Goal: Feedback & Contribution: Leave review/rating

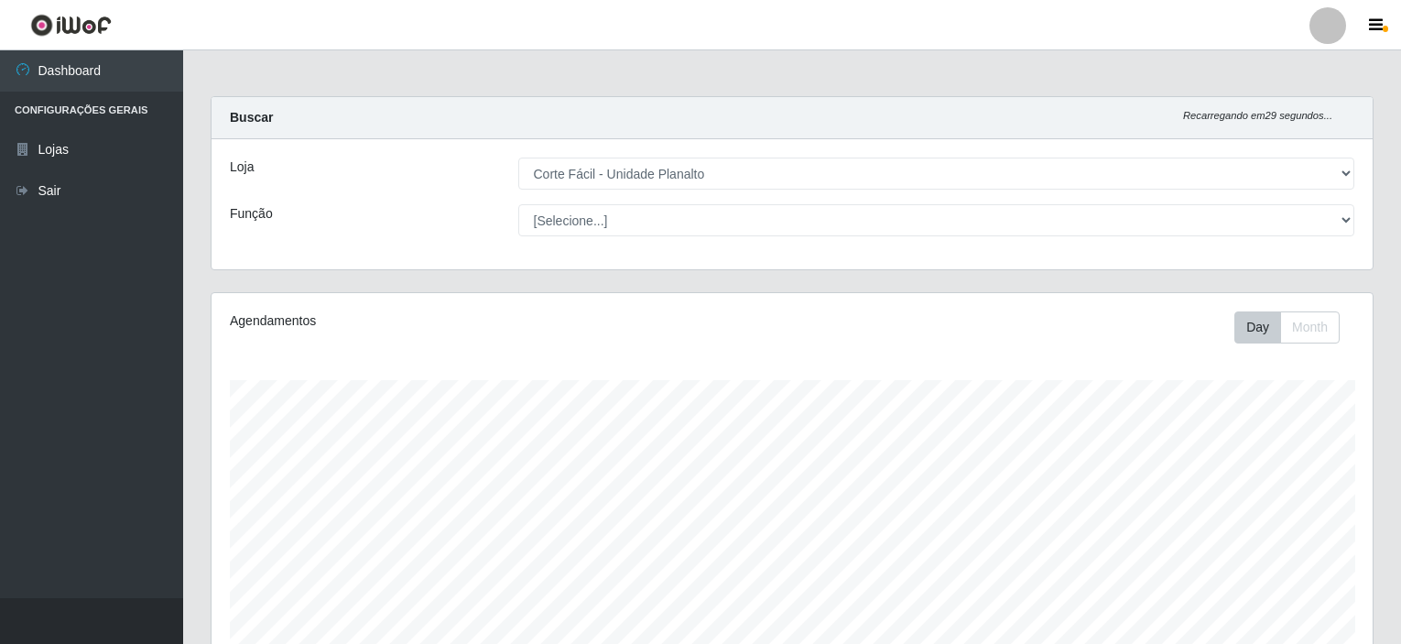
select select "202"
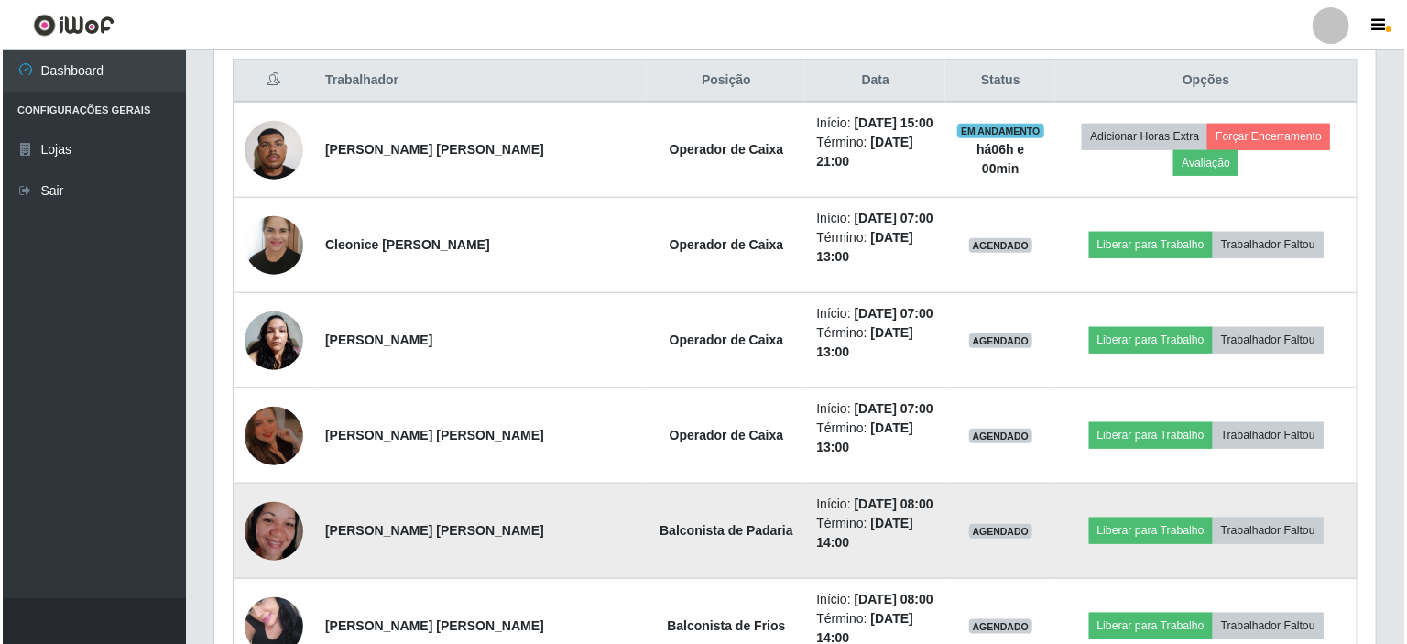
scroll to position [380, 1161]
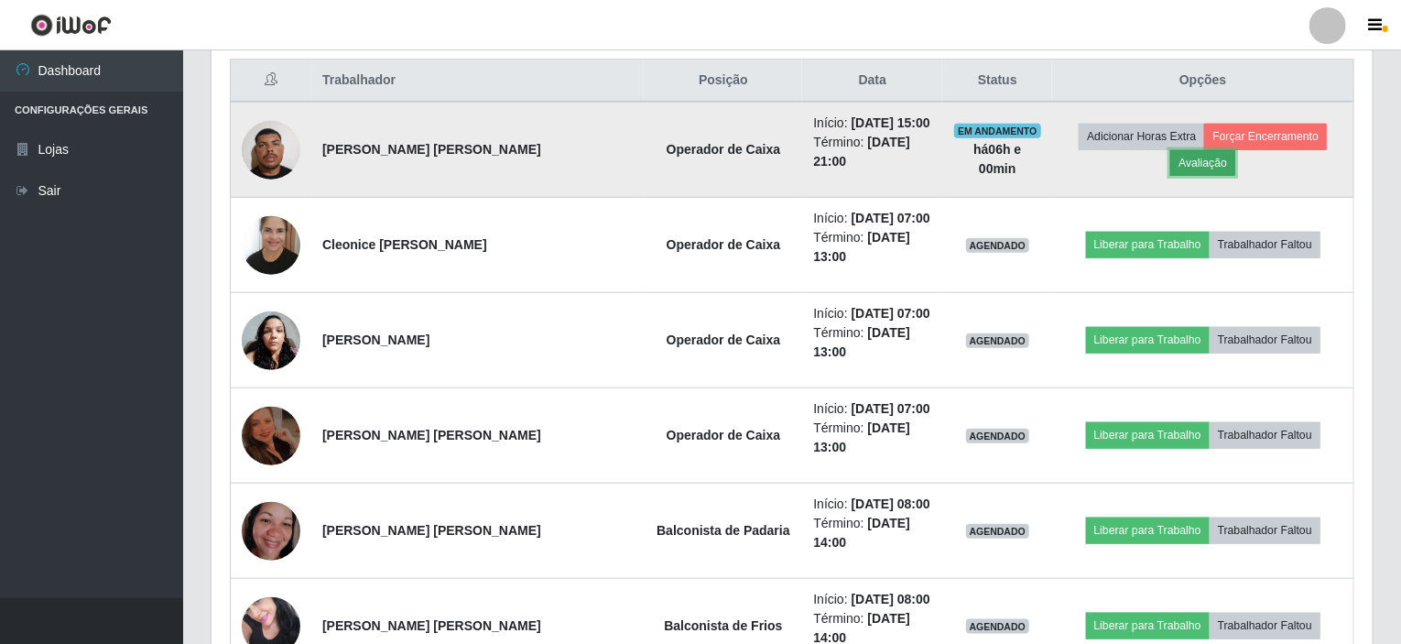
click at [1215, 162] on button "Avaliação" at bounding box center [1202, 163] width 65 height 26
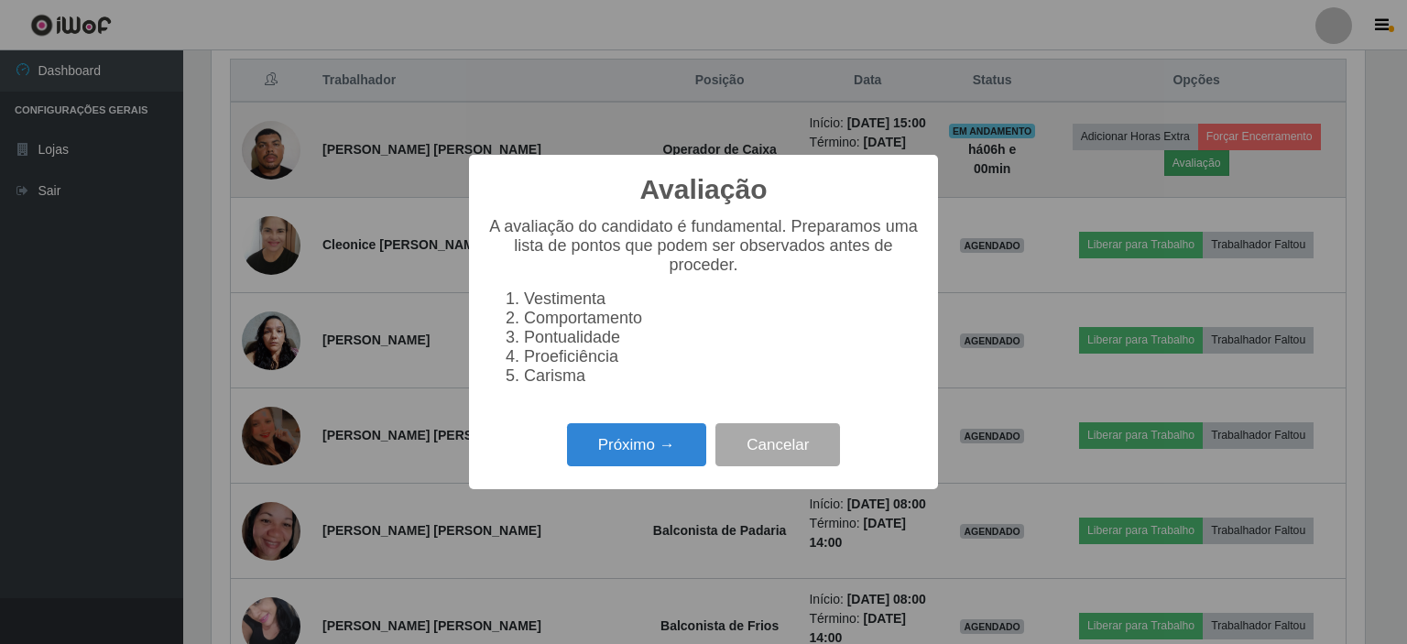
scroll to position [380, 1154]
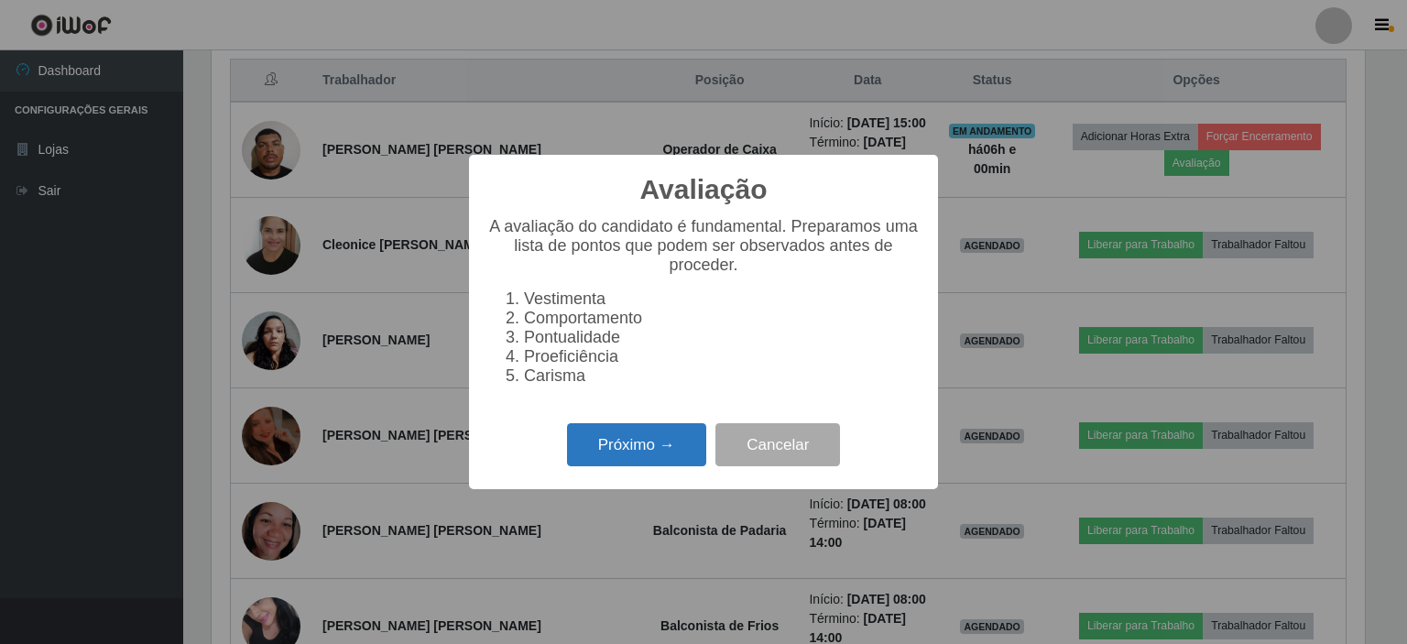
click at [625, 446] on button "Próximo →" at bounding box center [636, 444] width 139 height 43
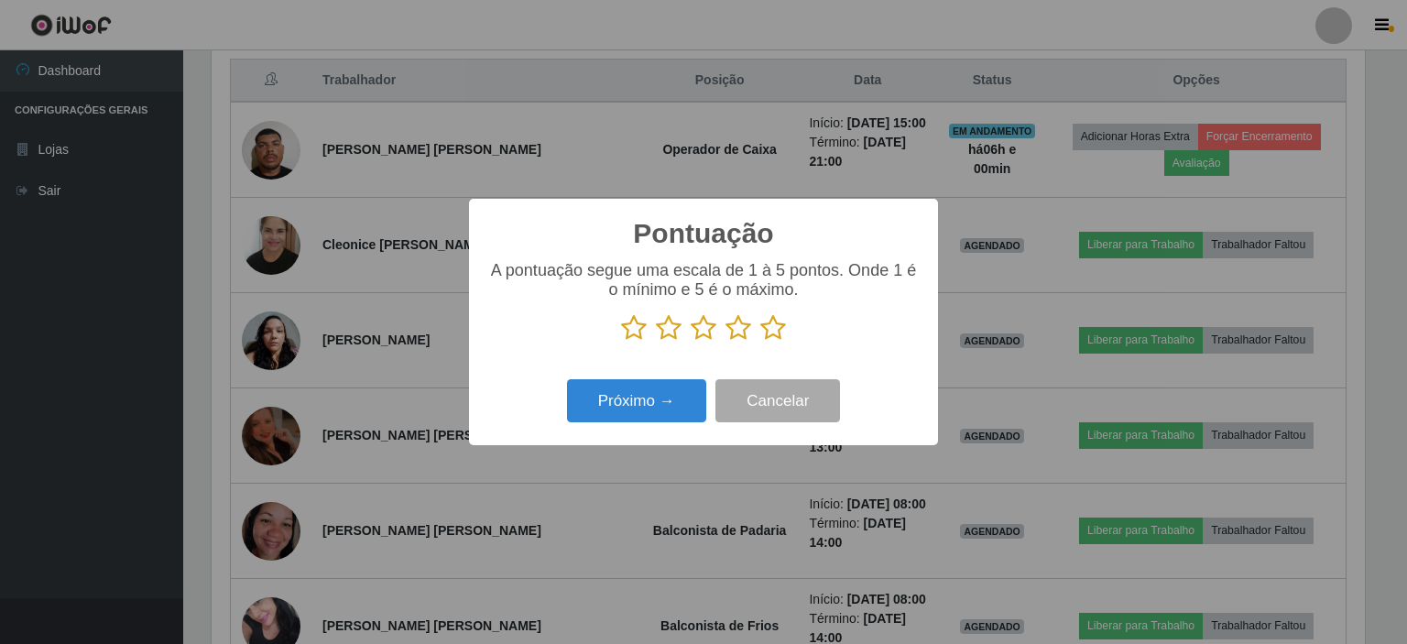
click at [769, 329] on icon at bounding box center [773, 327] width 26 height 27
click at [760, 342] on input "radio" at bounding box center [760, 342] width 0 height 0
click at [670, 398] on button "Próximo →" at bounding box center [636, 400] width 139 height 43
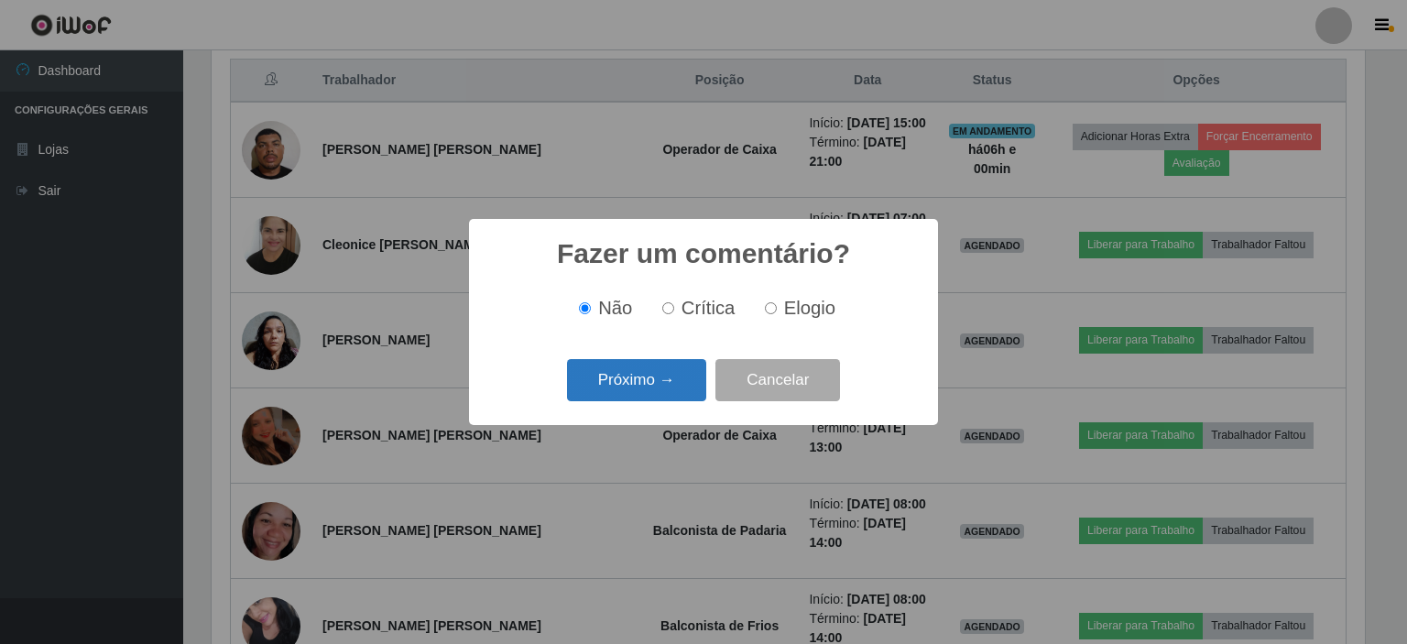
click at [671, 367] on button "Próximo →" at bounding box center [636, 380] width 139 height 43
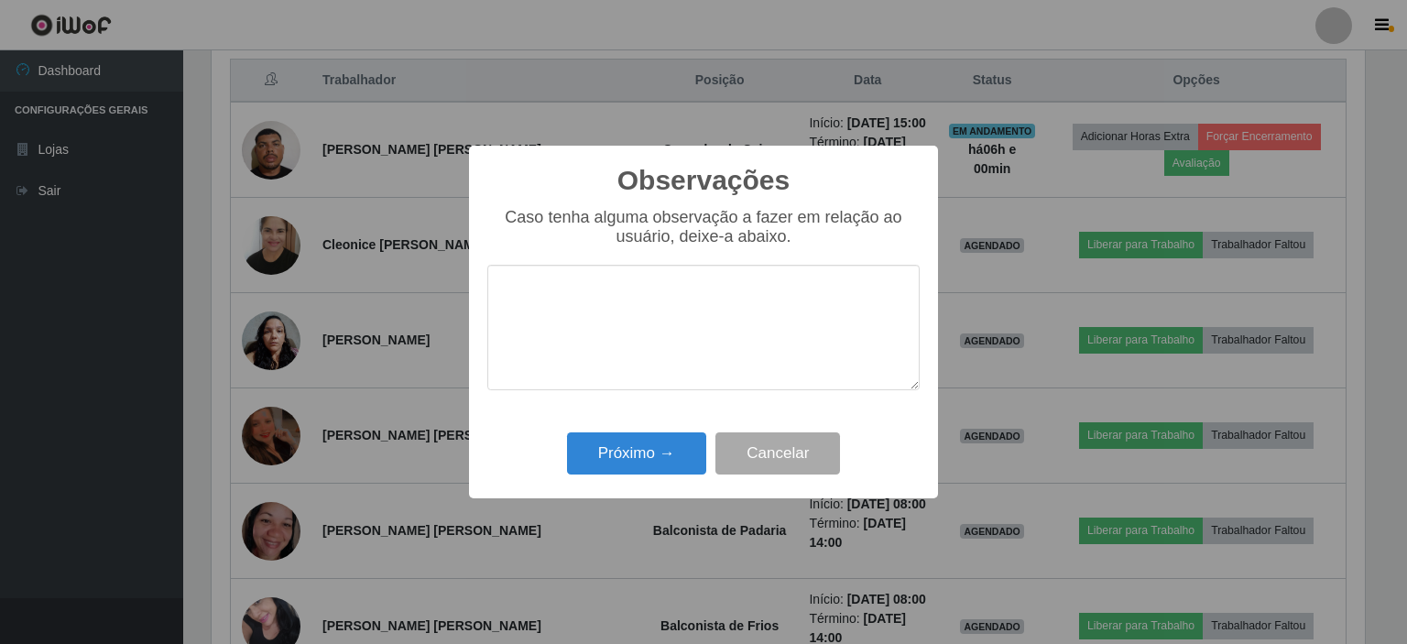
click at [683, 343] on textarea at bounding box center [703, 327] width 432 height 125
type textarea "OTIMO ATENDIMENTO"
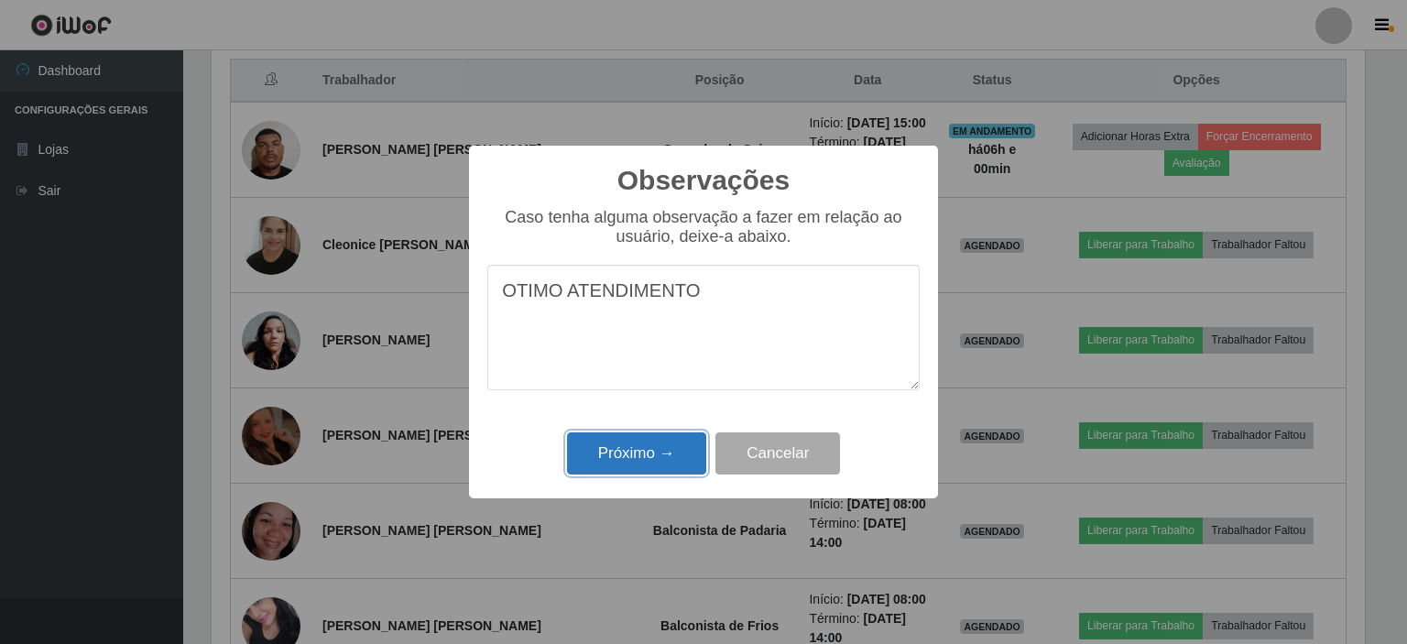
click at [632, 457] on button "Próximo →" at bounding box center [636, 453] width 139 height 43
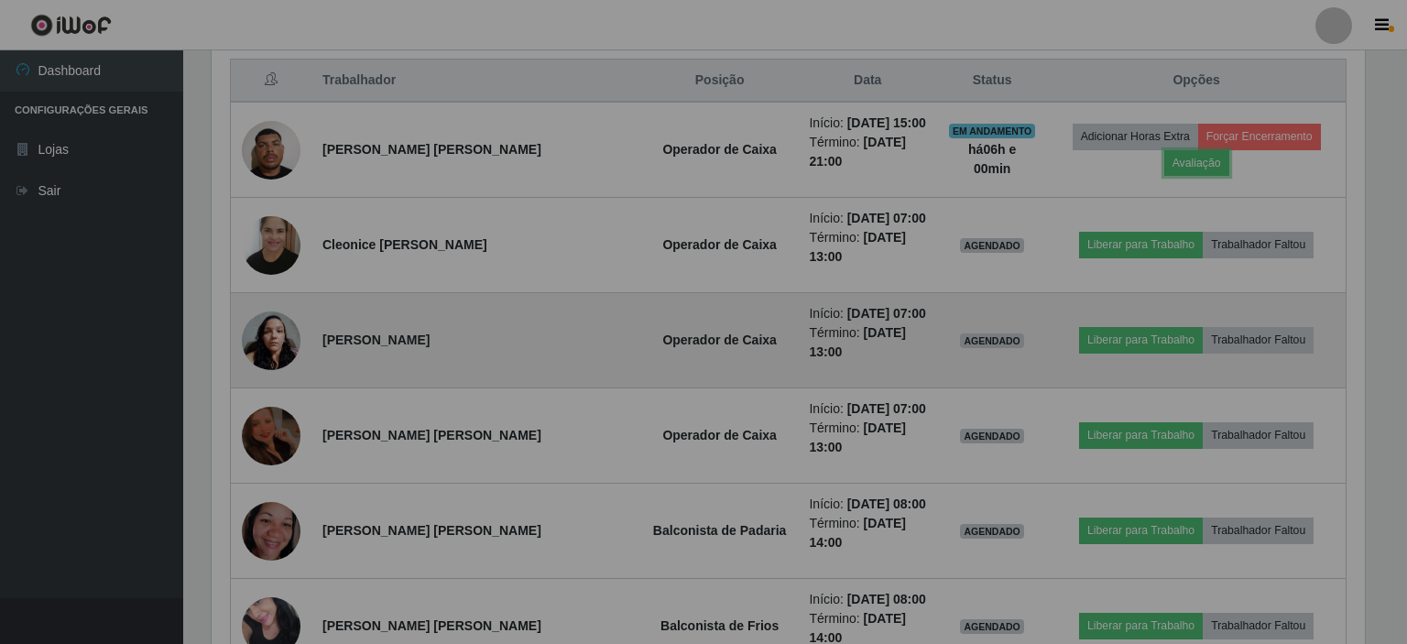
scroll to position [380, 1161]
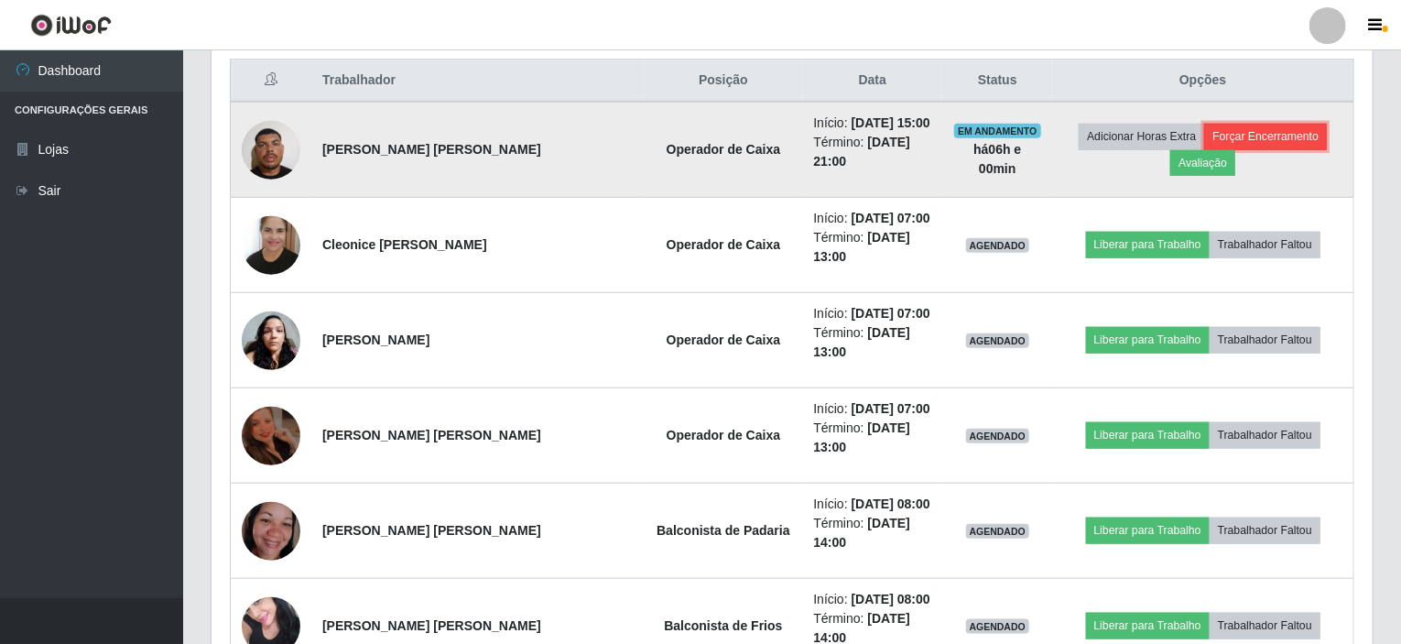
click at [1268, 127] on button "Forçar Encerramento" at bounding box center [1265, 137] width 123 height 26
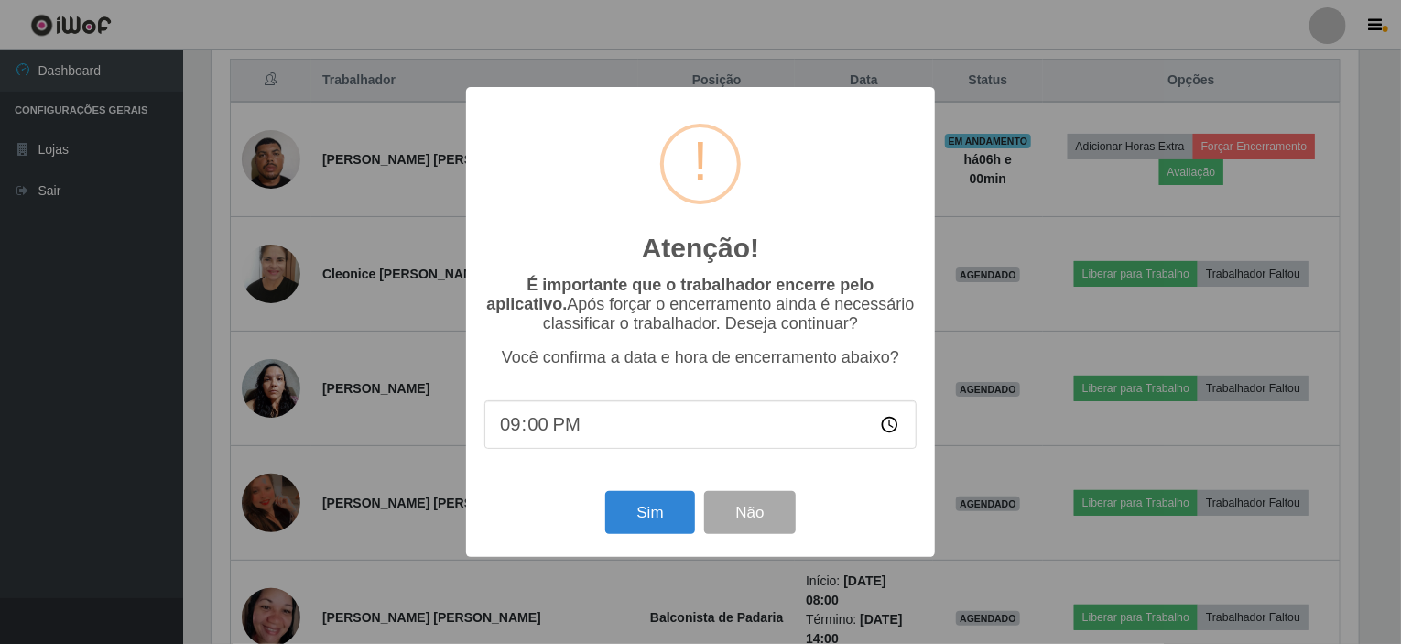
scroll to position [380, 1154]
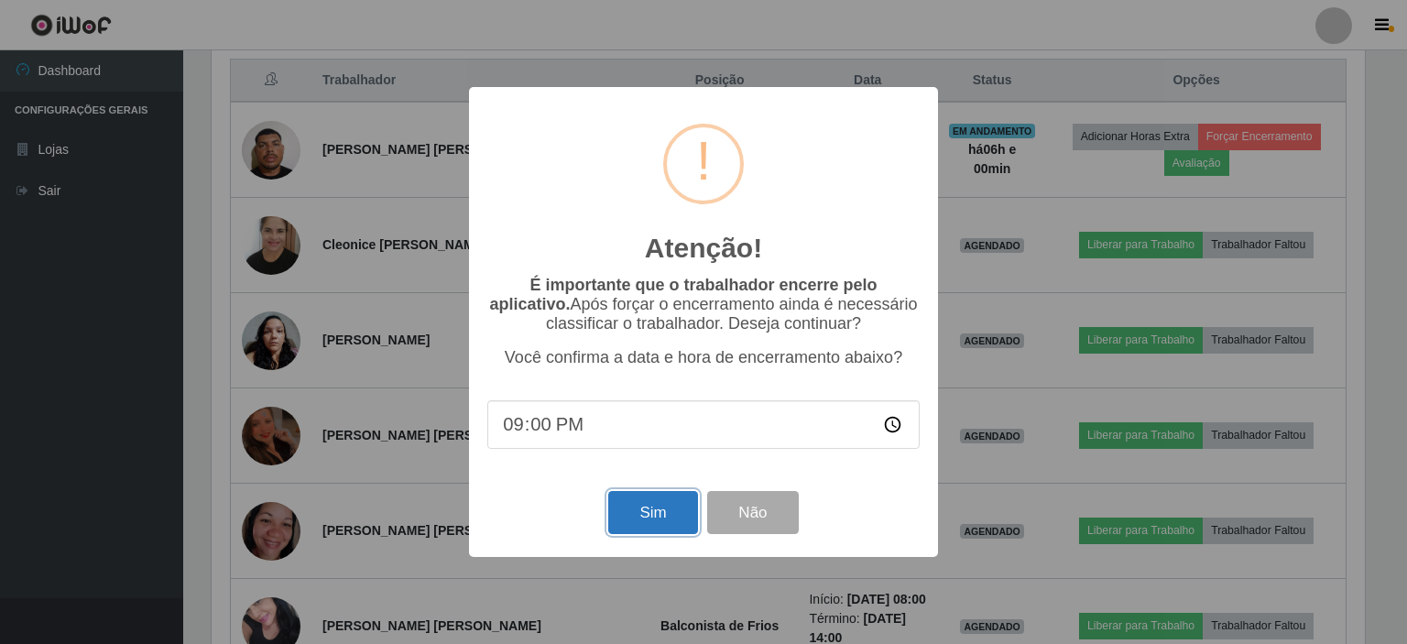
click at [655, 520] on button "Sim" at bounding box center [652, 512] width 89 height 43
